Goal: Task Accomplishment & Management: Use online tool/utility

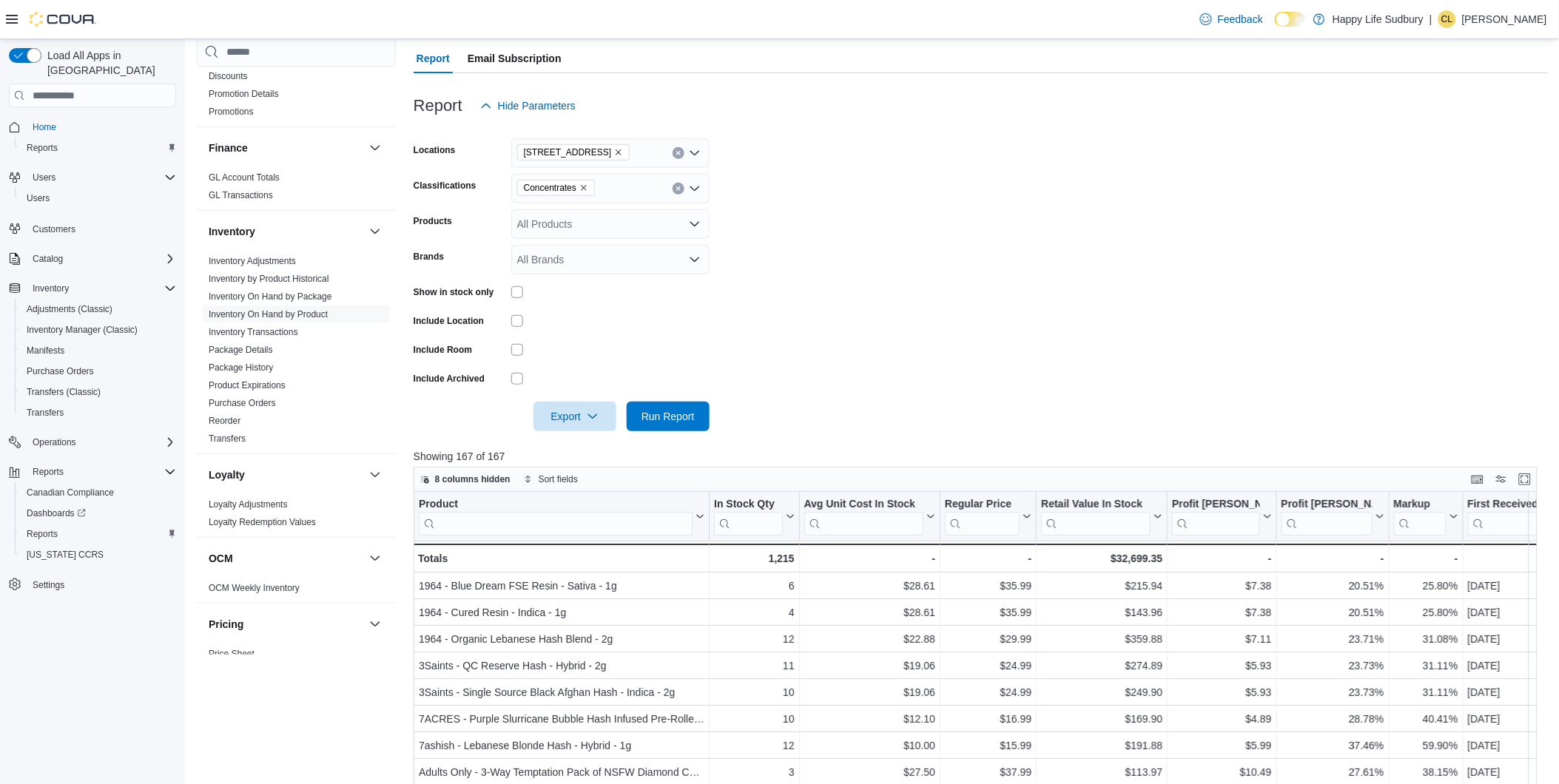
scroll to position [122, 0]
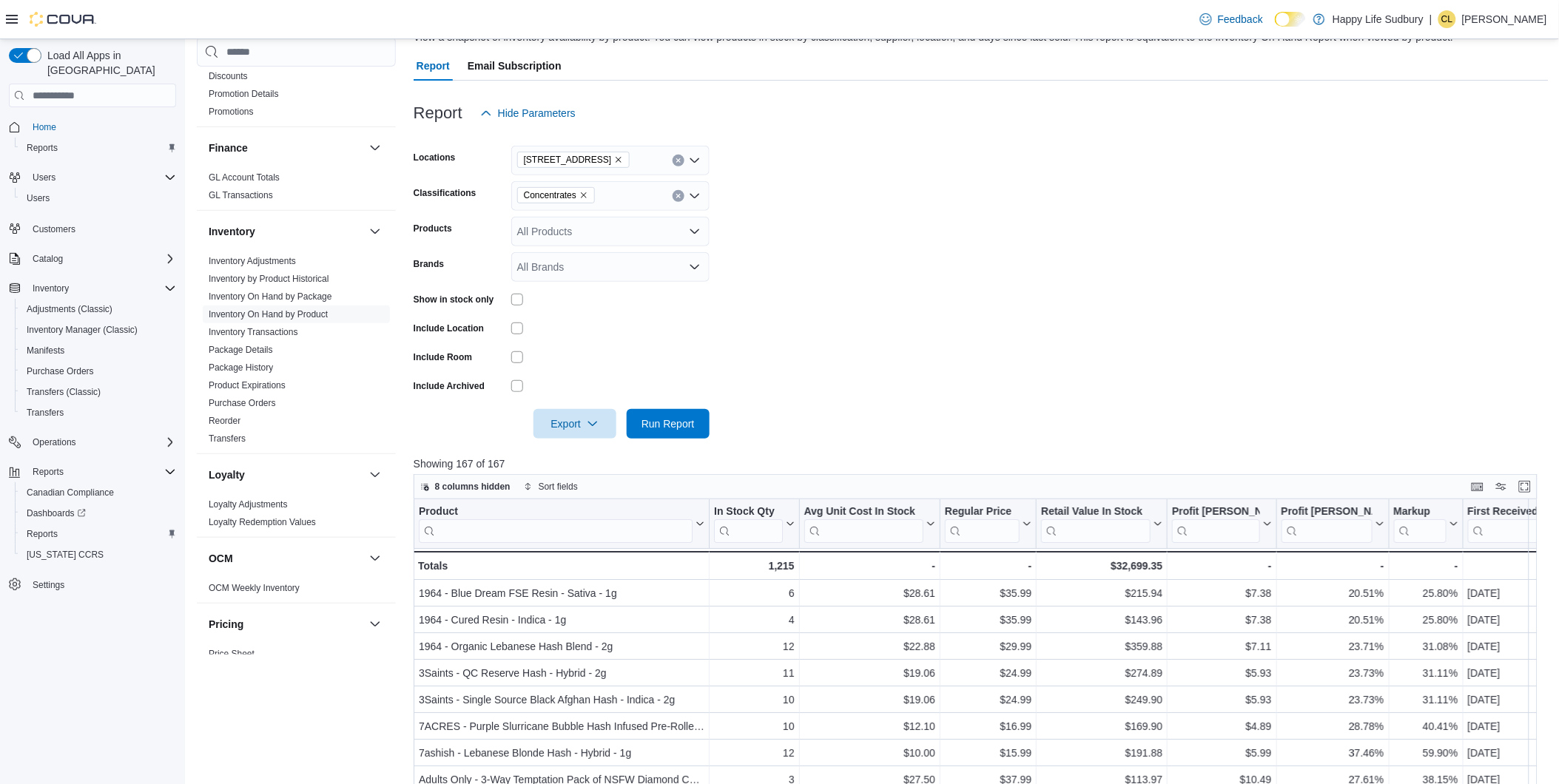
click at [584, 192] on icon "Remove Concentrates from selection in this group" at bounding box center [583, 195] width 9 height 9
click at [555, 233] on span "Vapes" at bounding box center [558, 240] width 29 height 14
click at [817, 212] on form "Locations [STREET_ADDRESS] Classifications Vapes Combo box. Selected. Vapes. Pr…" at bounding box center [981, 283] width 1135 height 310
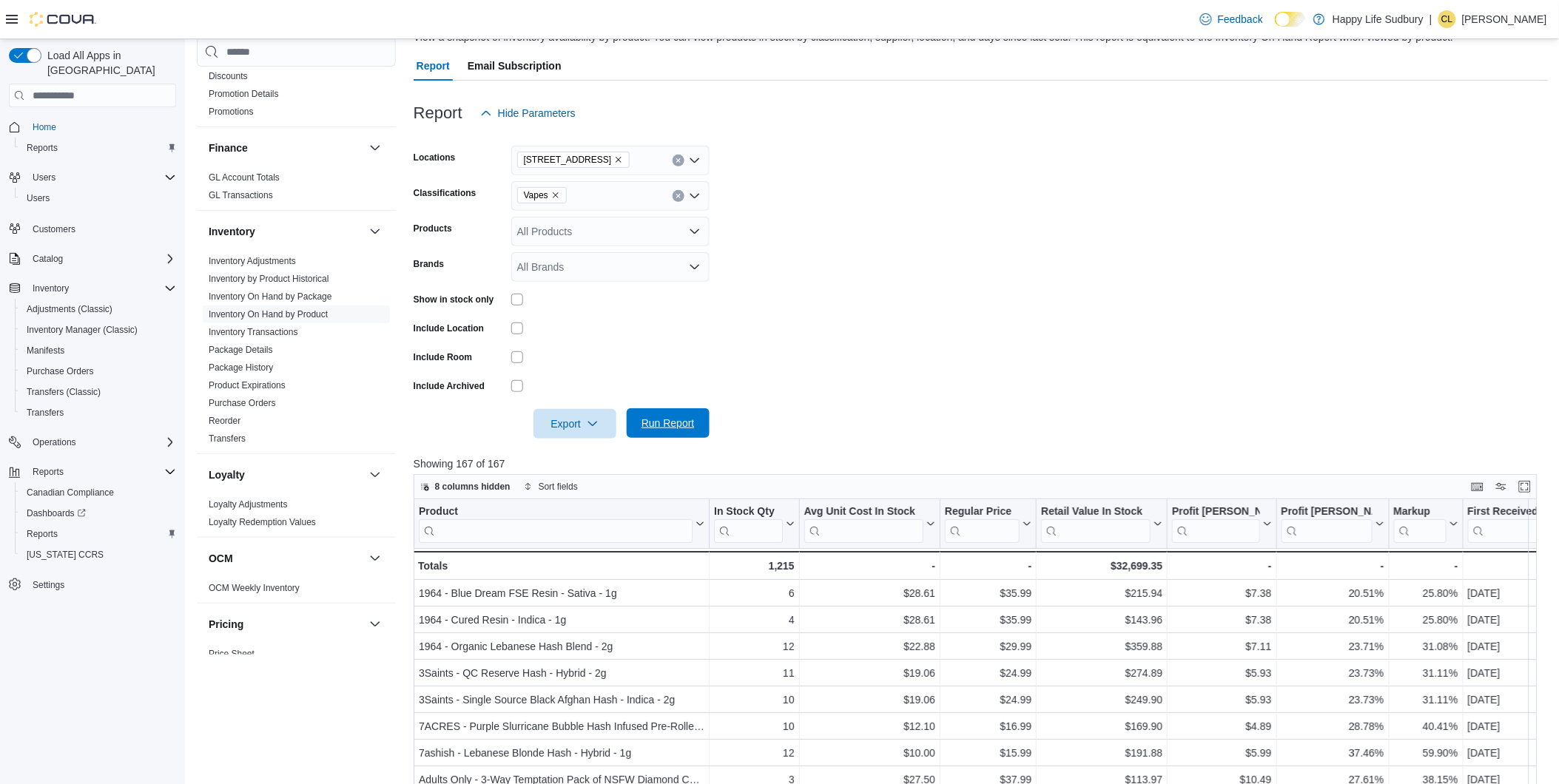
click at [674, 410] on span "Run Report" at bounding box center [668, 423] width 65 height 30
click at [589, 419] on icon "button" at bounding box center [593, 423] width 12 height 12
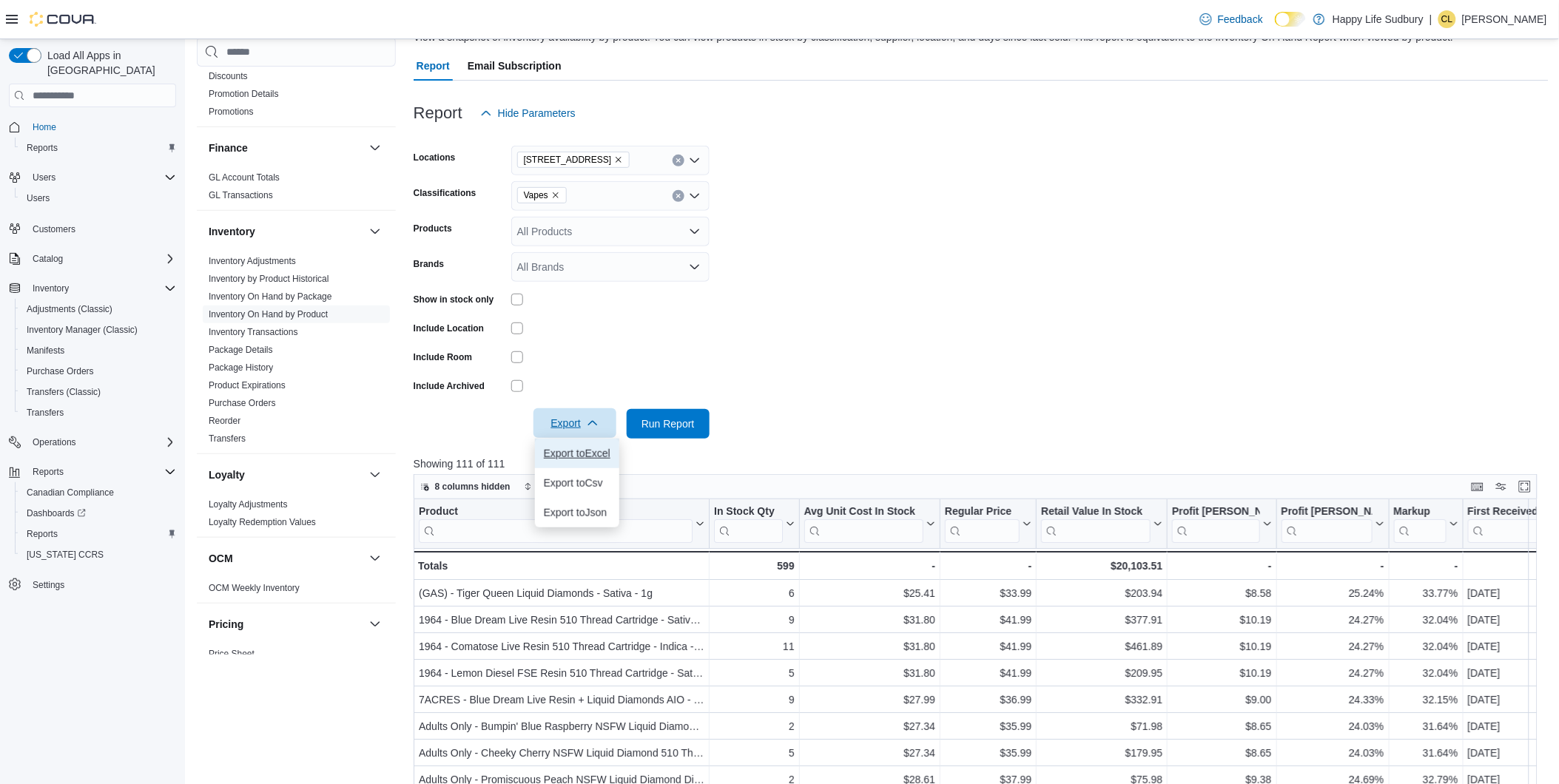
click at [582, 457] on span "Export to Excel" at bounding box center [577, 453] width 66 height 12
click at [675, 412] on span "Run Report" at bounding box center [668, 423] width 65 height 30
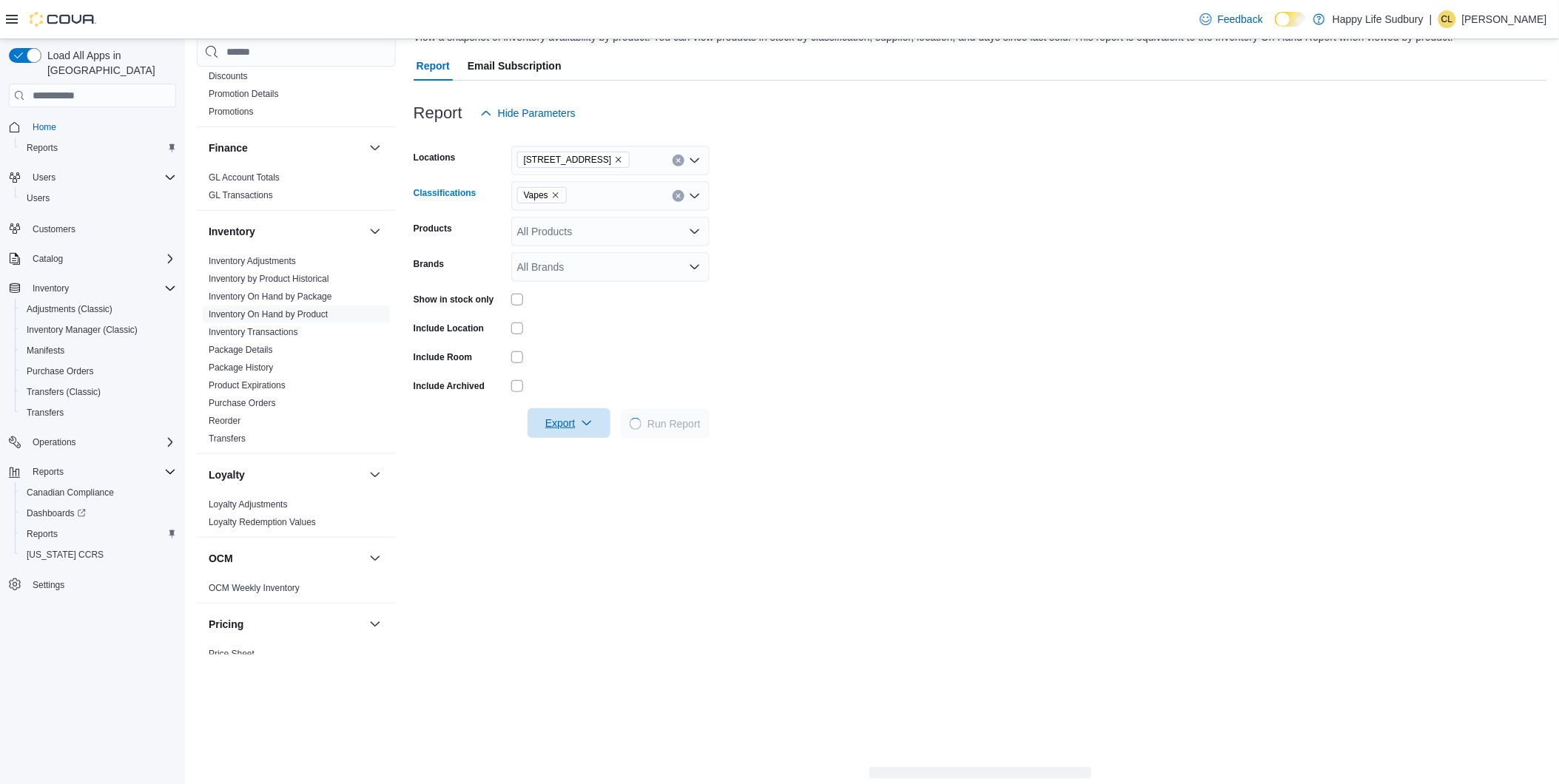
click at [551, 193] on icon "Remove Vapes from selection in this group" at bounding box center [555, 195] width 9 height 9
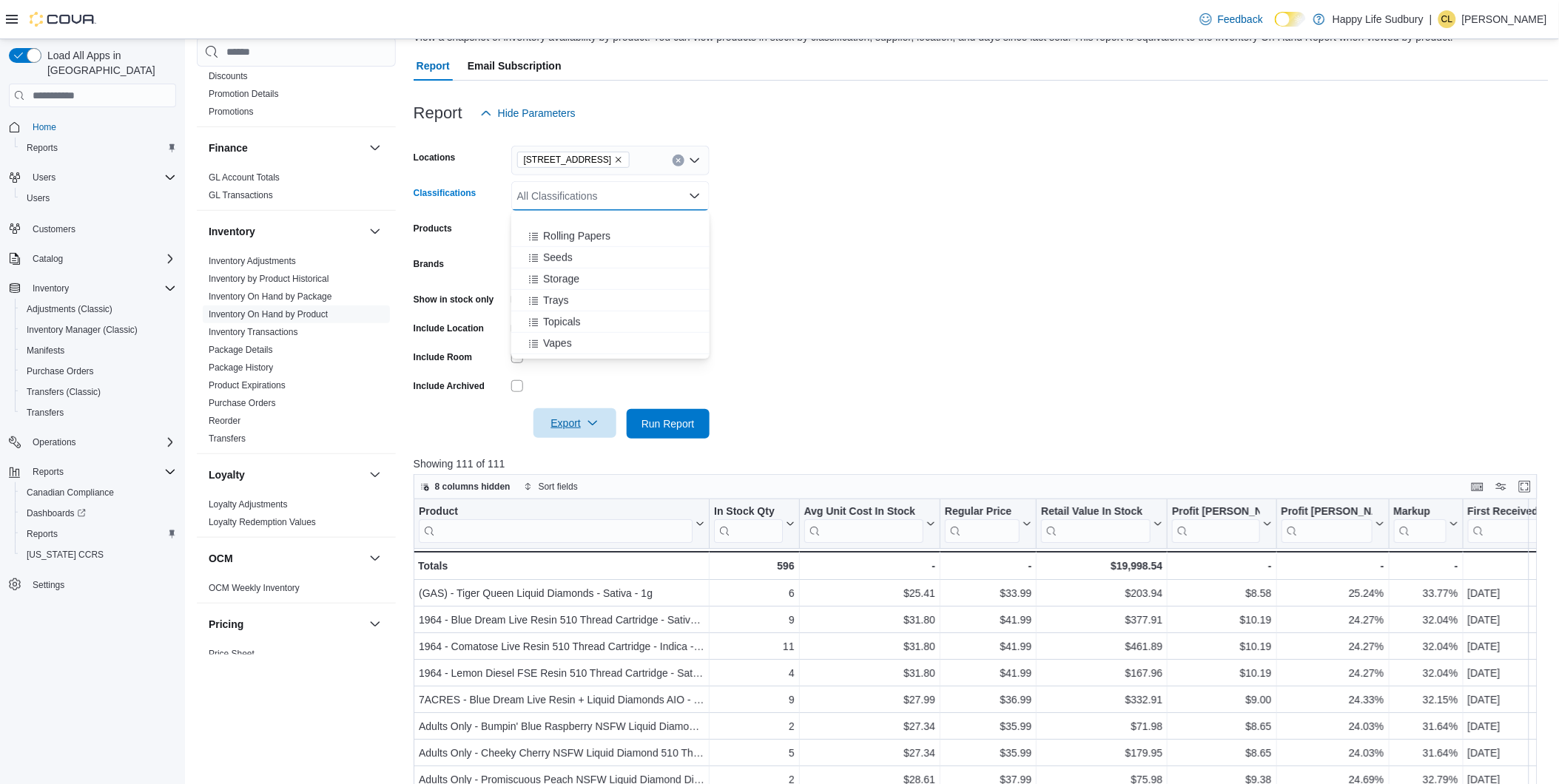
scroll to position [411, 0]
click at [563, 287] on span "Topicals" at bounding box center [562, 282] width 37 height 14
click at [558, 268] on div "Oil" at bounding box center [611, 275] width 180 height 14
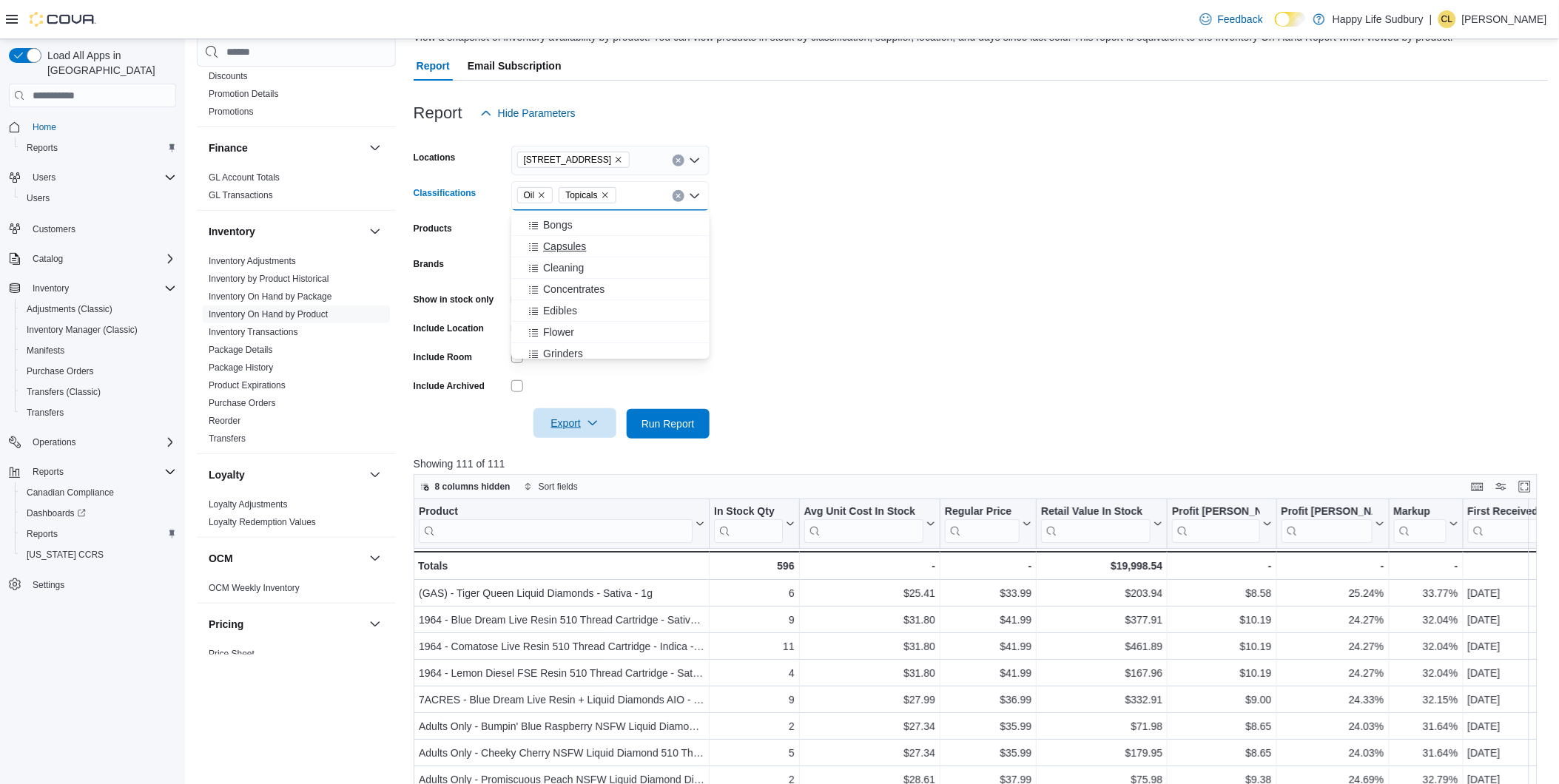
click at [562, 247] on span "Capsules" at bounding box center [565, 246] width 43 height 14
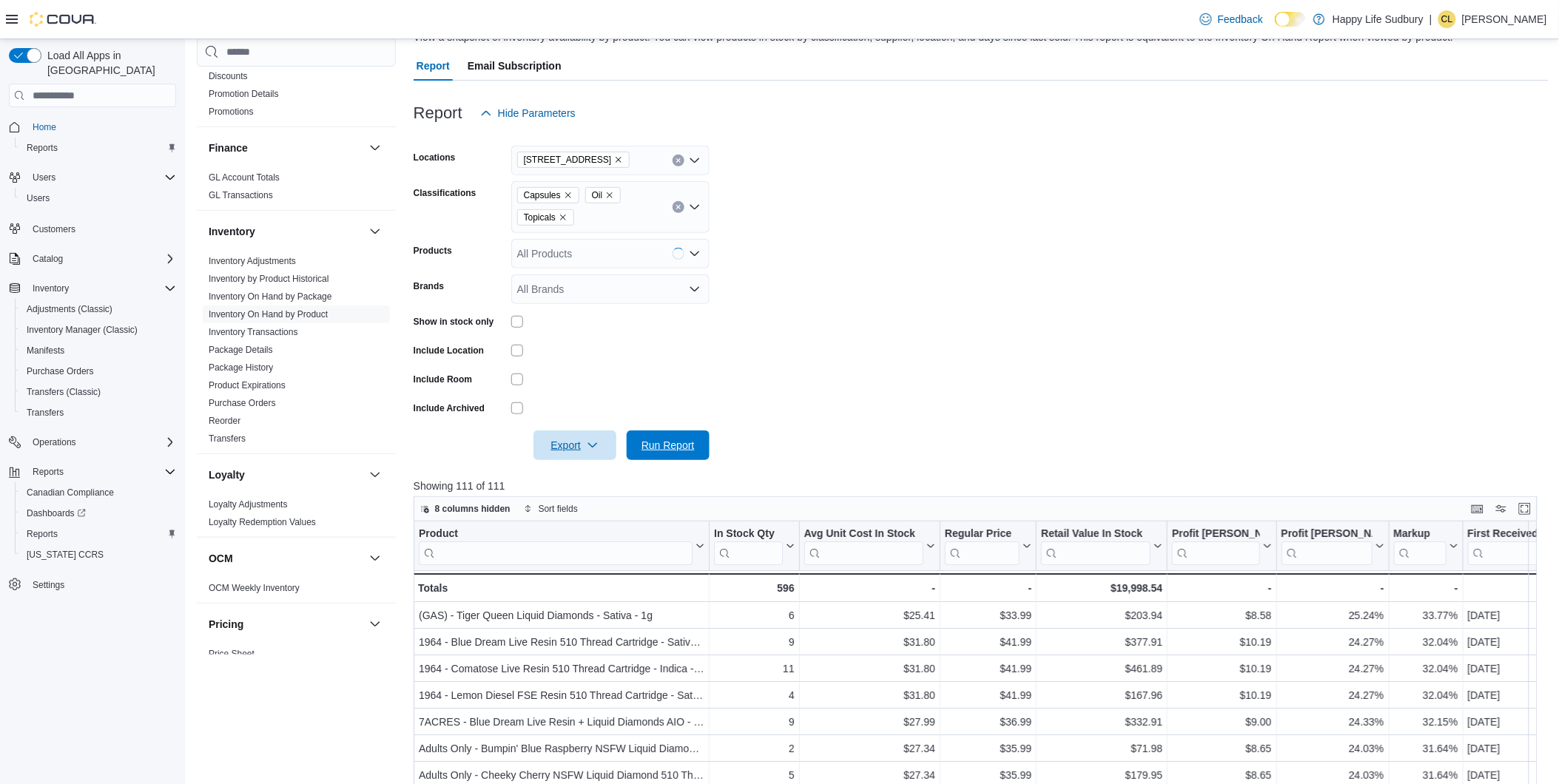
click at [674, 442] on span "Run Report" at bounding box center [668, 445] width 54 height 14
click at [560, 449] on span "Export" at bounding box center [575, 445] width 65 height 30
click at [576, 478] on span "Export to Excel" at bounding box center [577, 475] width 66 height 12
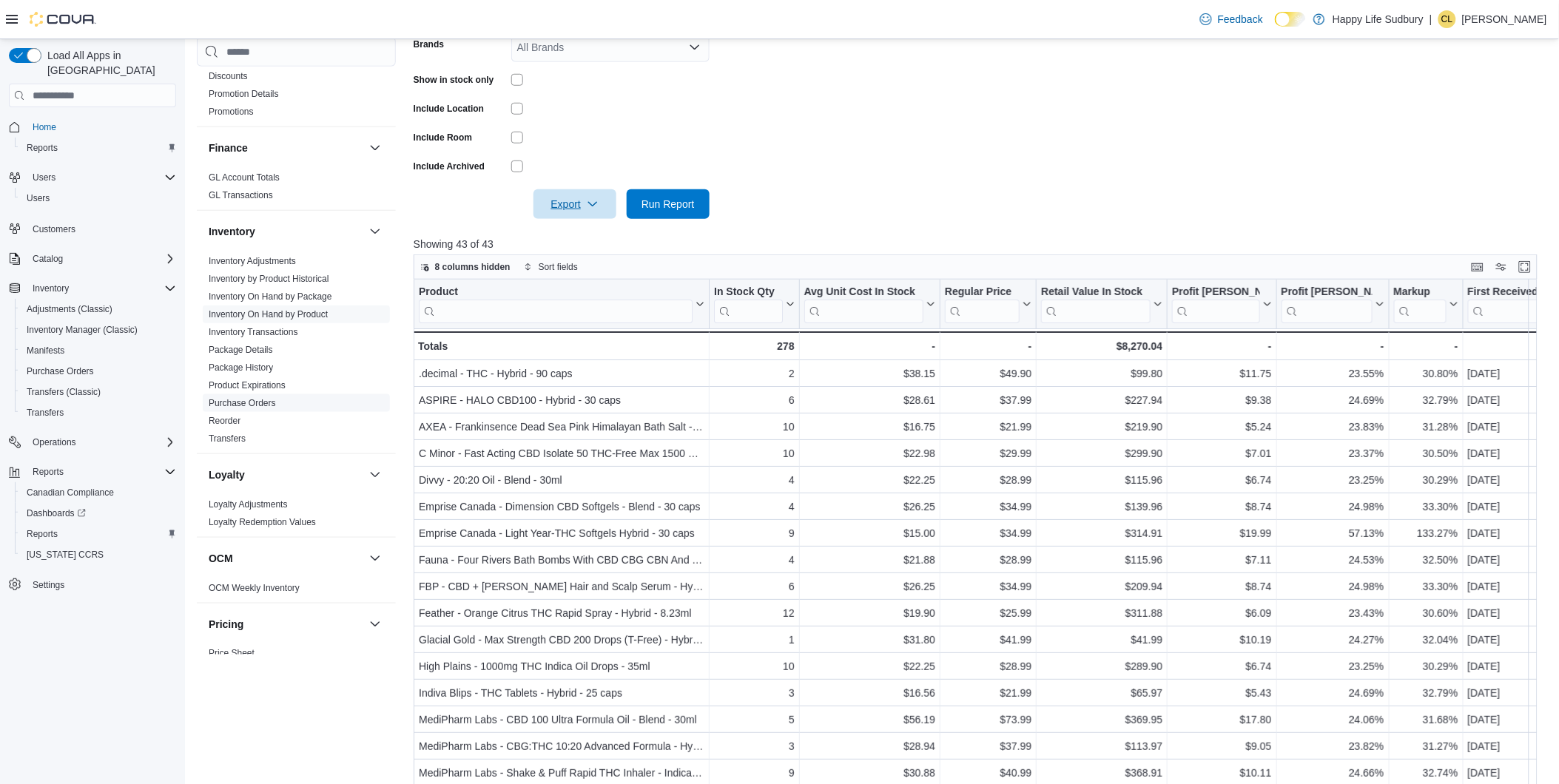
scroll to position [370, 0]
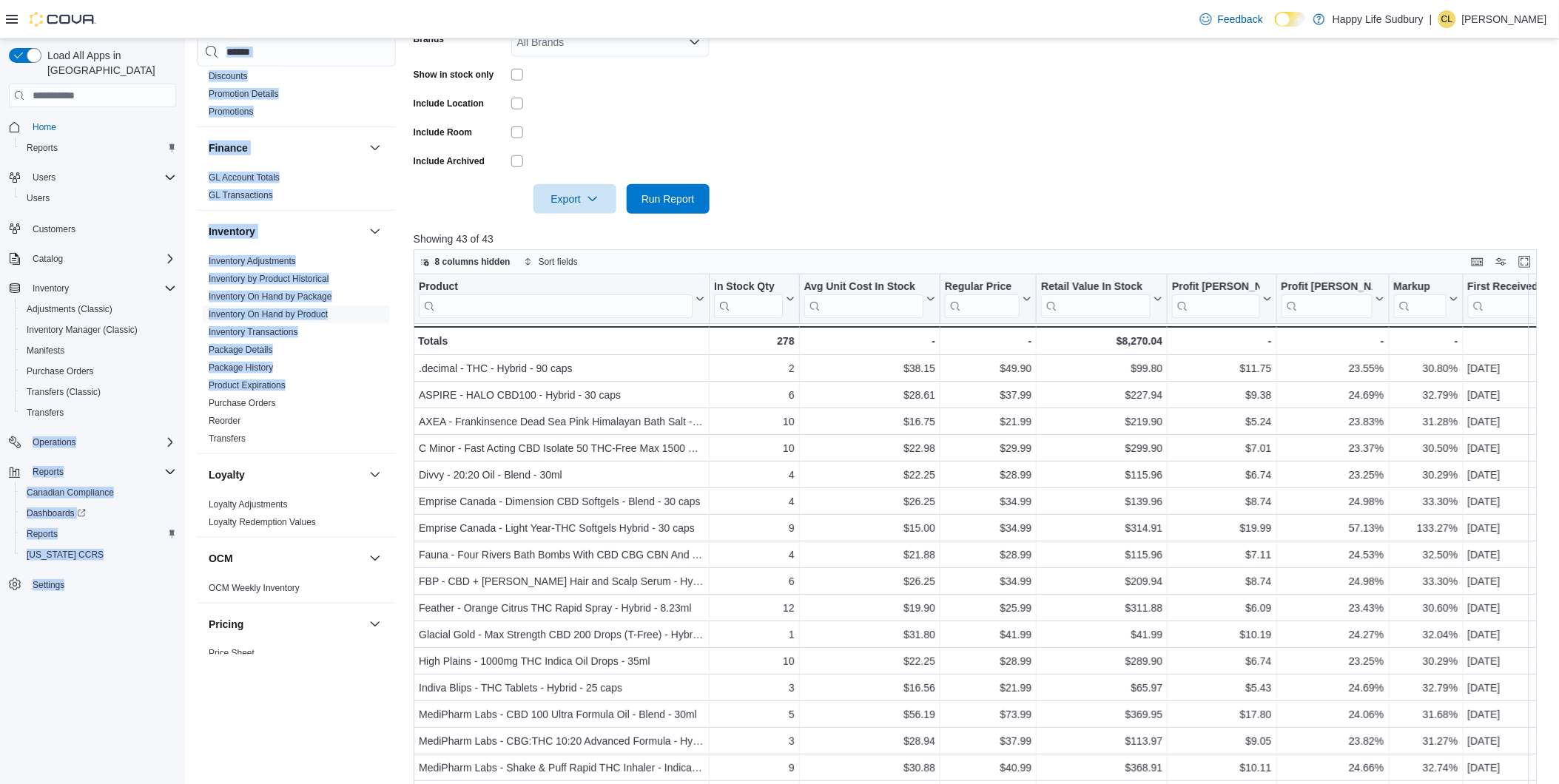
drag, startPoint x: 288, startPoint y: 387, endPoint x: 179, endPoint y: 390, distance: 109.0
click at [179, 390] on div "Load All Apps in [GEOGRAPHIC_DATA] Home Reports Users Users Customers Catalog I…" at bounding box center [779, 279] width 1559 height 1219
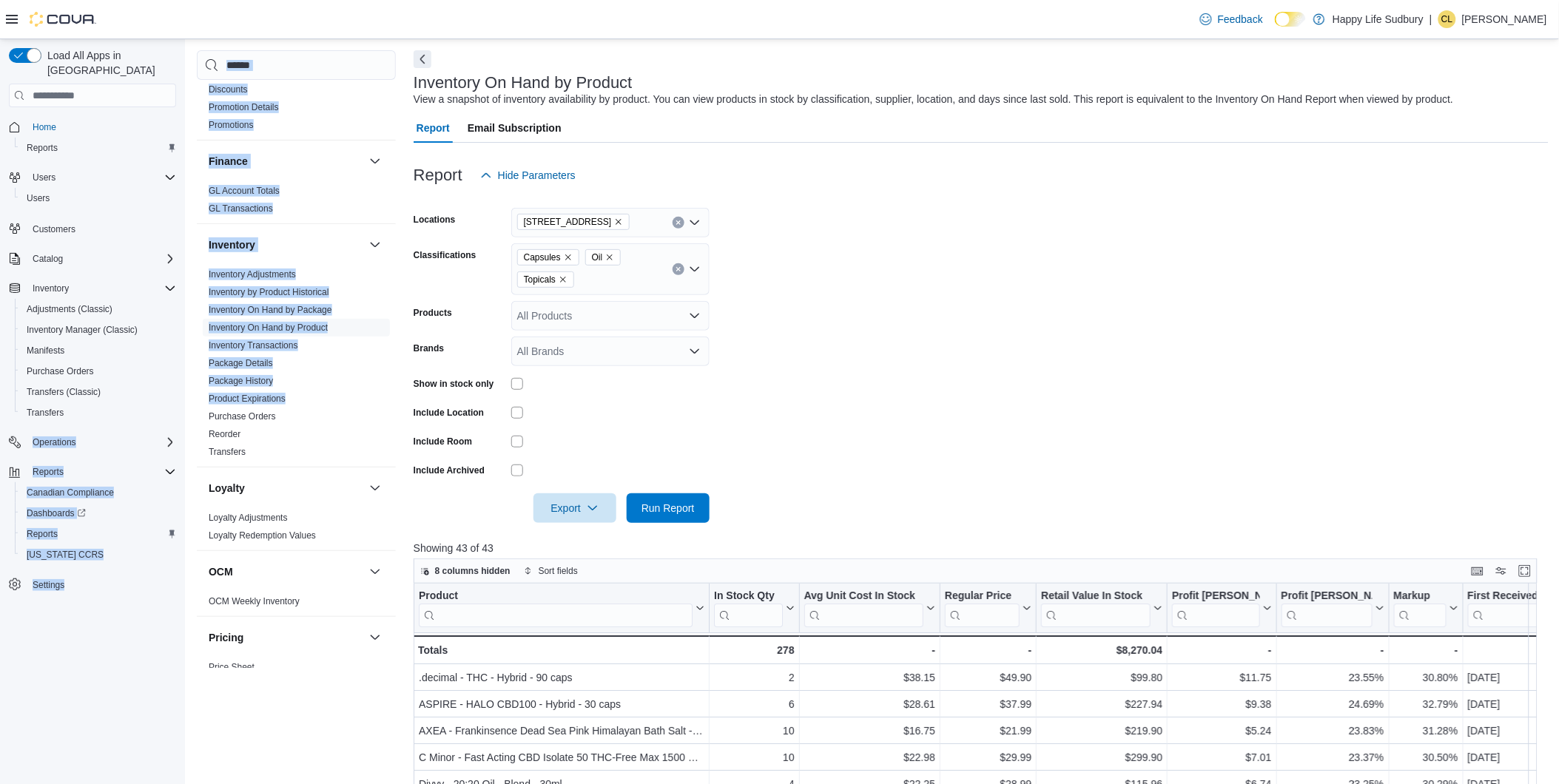
scroll to position [41, 0]
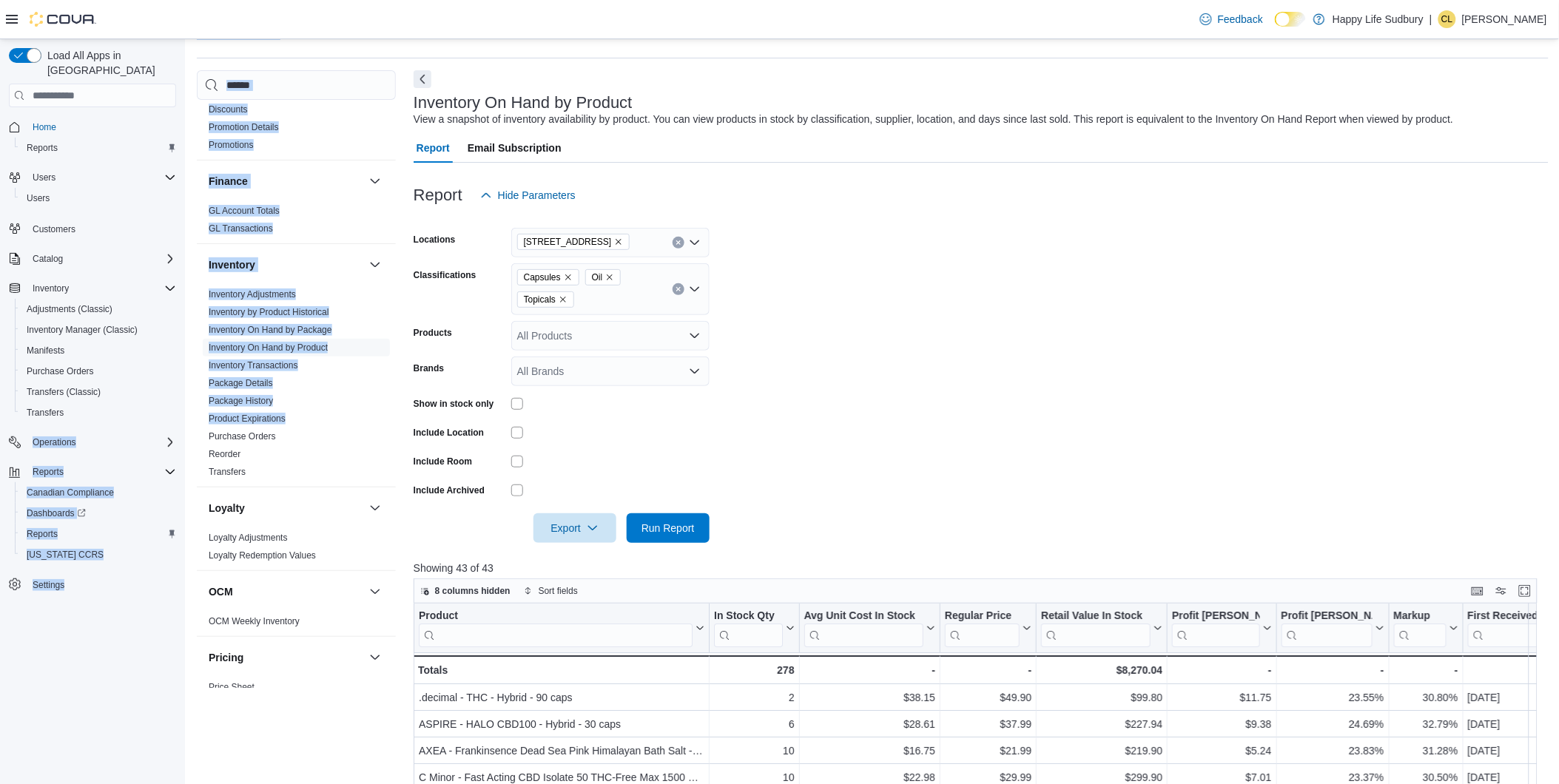
click at [609, 279] on icon "Remove Oil from selection in this group" at bounding box center [610, 277] width 9 height 9
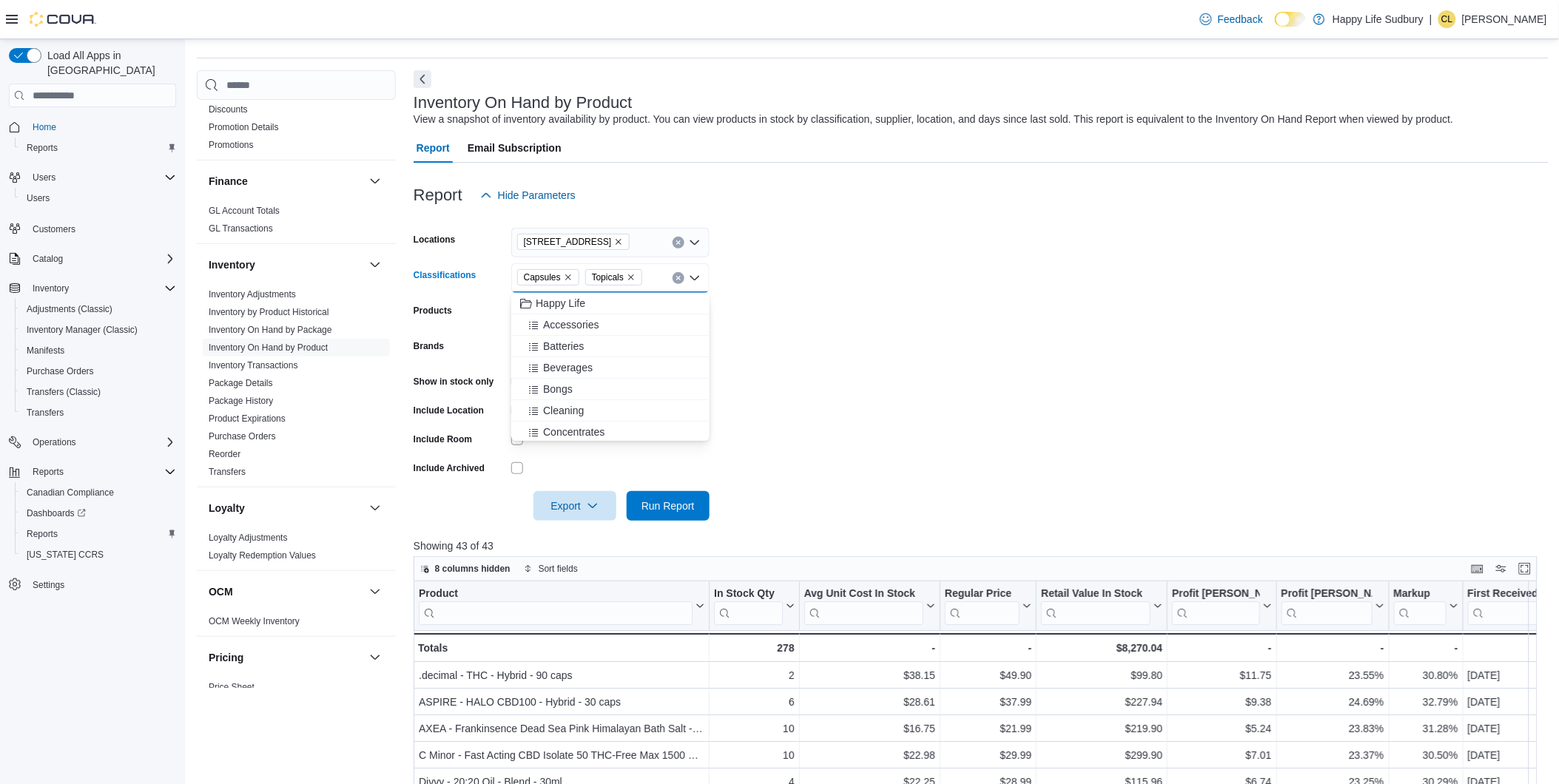
click at [565, 276] on icon "Remove Capsules from selection in this group" at bounding box center [568, 277] width 9 height 9
click at [565, 276] on icon "Remove Topicals from selection in this group" at bounding box center [563, 277] width 9 height 9
click at [617, 362] on div "Beverages" at bounding box center [611, 367] width 180 height 14
click at [555, 367] on span "Edibles" at bounding box center [560, 371] width 34 height 14
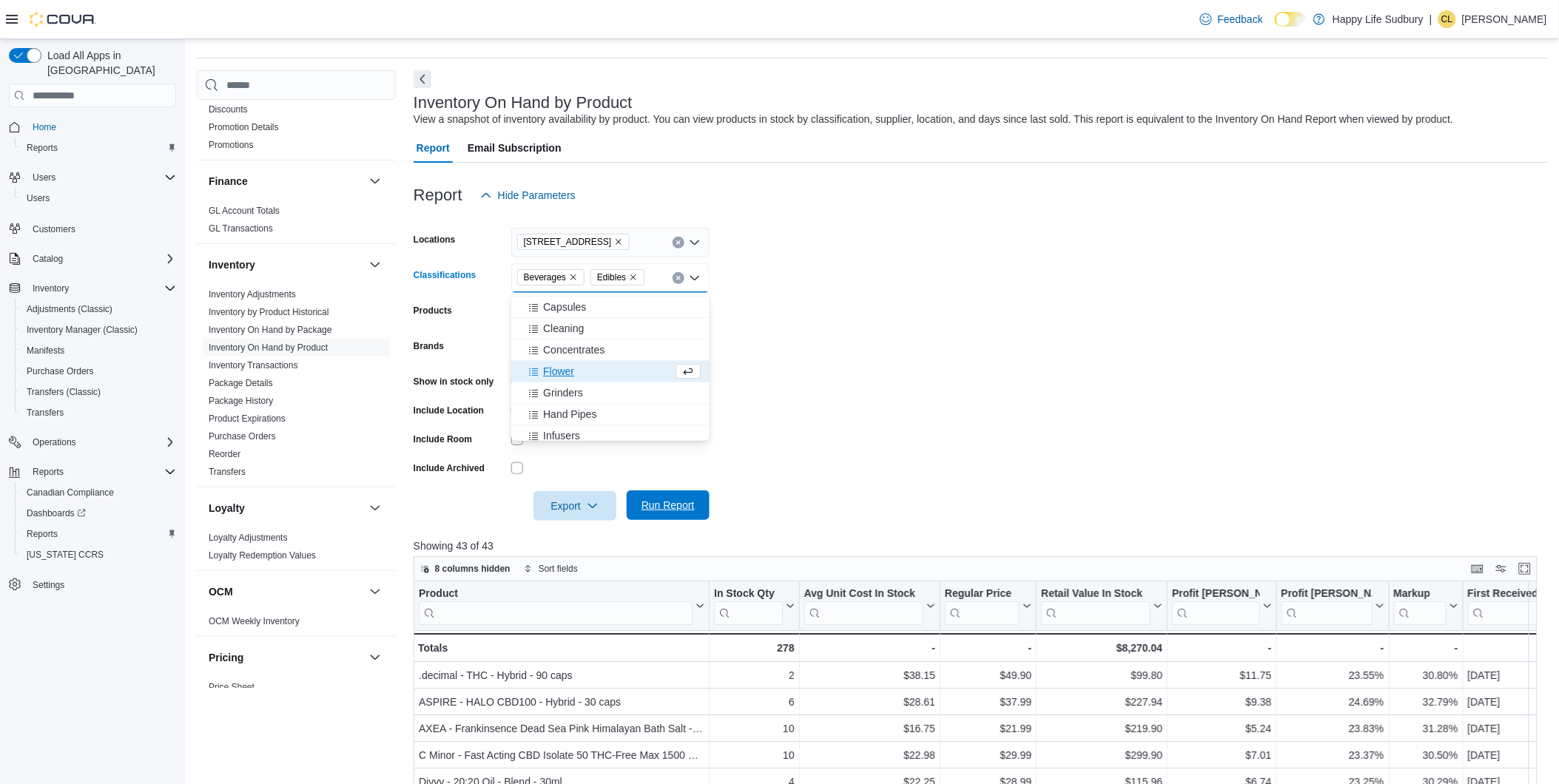
click at [652, 508] on span "Run Report" at bounding box center [668, 505] width 54 height 14
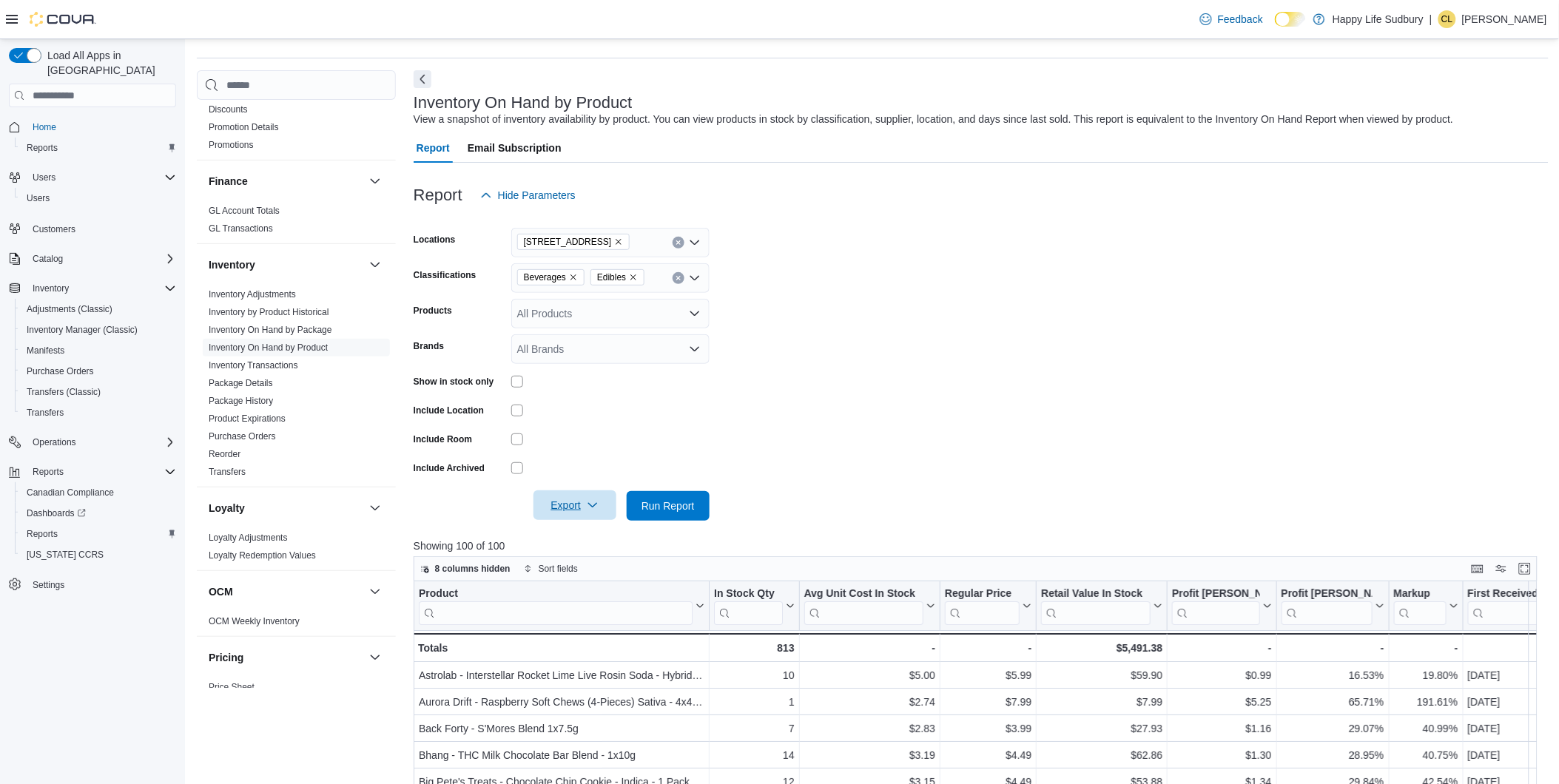
click at [576, 505] on span "Export" at bounding box center [575, 505] width 65 height 30
click at [585, 535] on span "Export to Excel" at bounding box center [577, 536] width 66 height 12
